Goal: Information Seeking & Learning: Learn about a topic

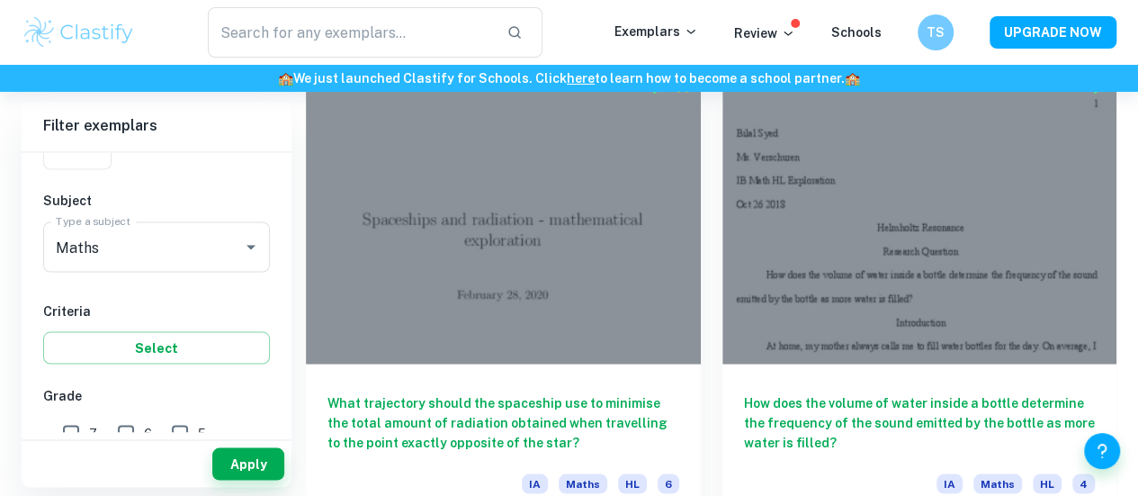
scroll to position [1339, 0]
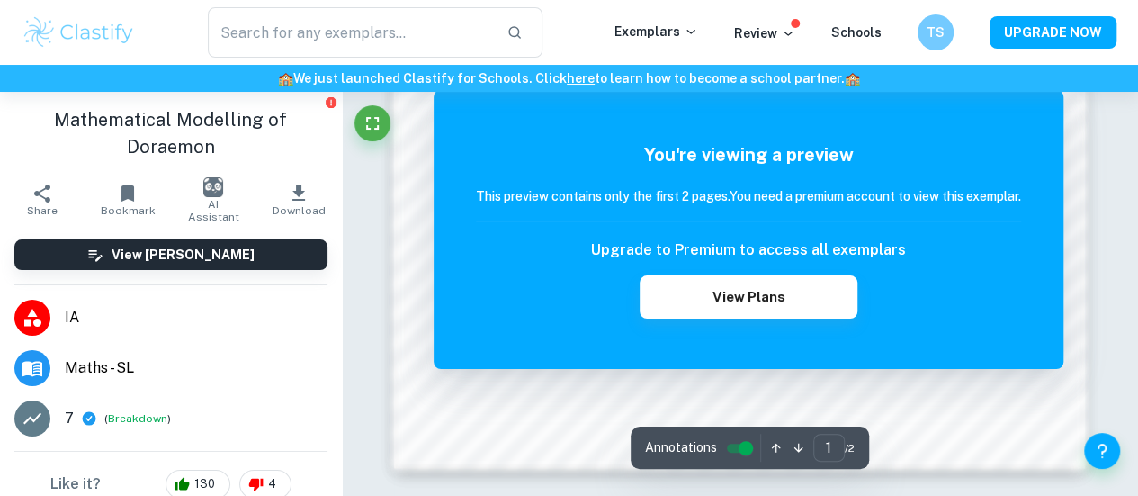
scroll to position [1700, 0]
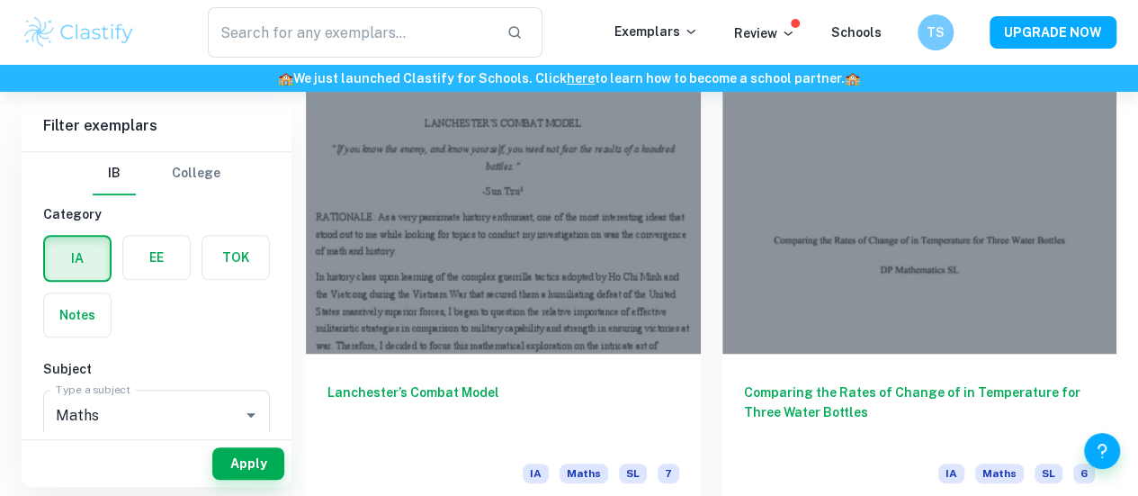
scroll to position [3908, 0]
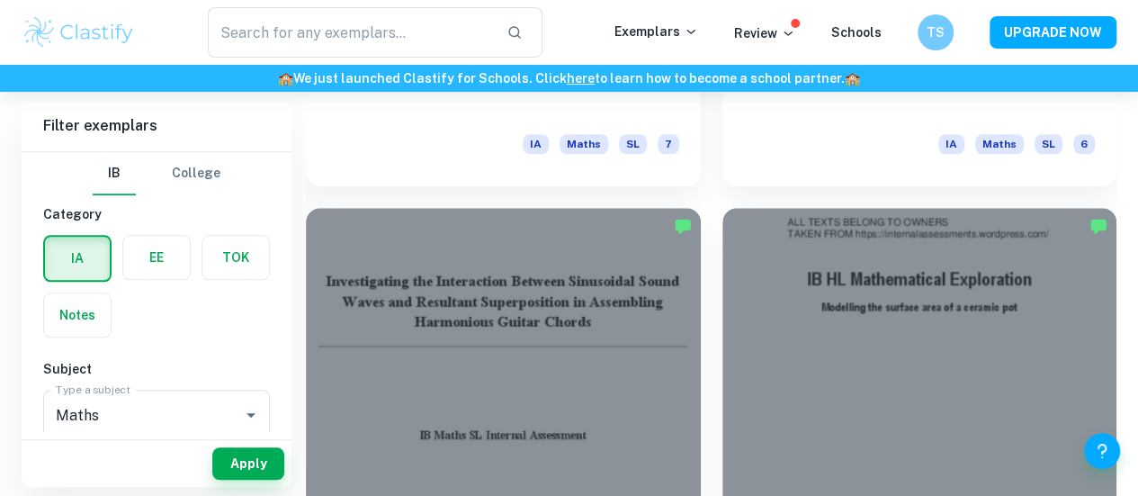
scroll to position [7588, 0]
